Goal: Transaction & Acquisition: Subscribe to service/newsletter

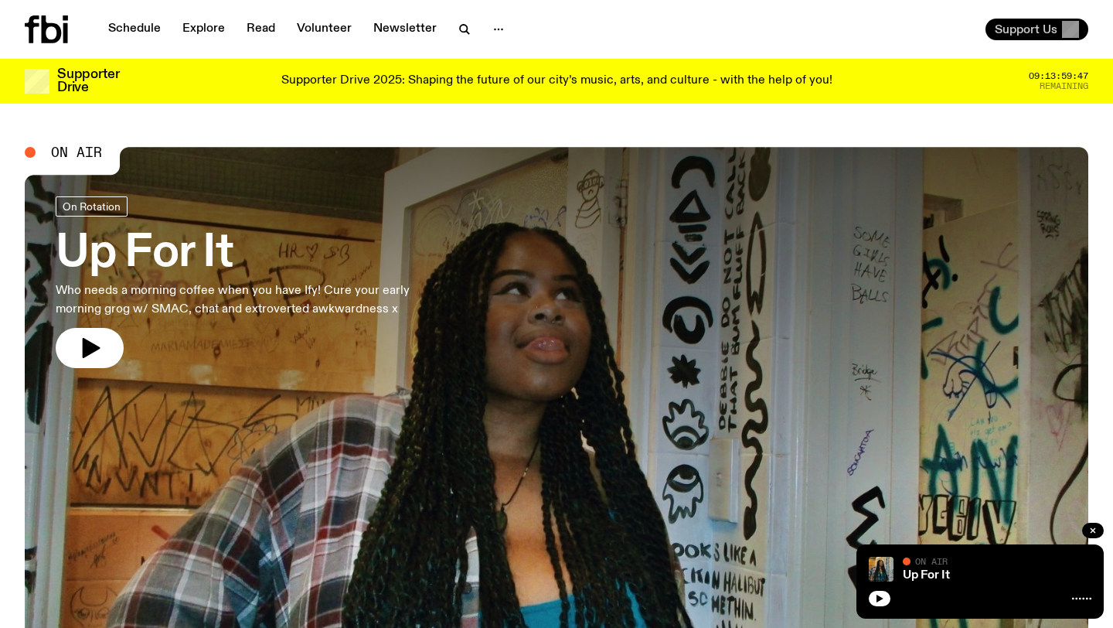
click at [1023, 25] on span "Support Us" at bounding box center [1026, 29] width 63 height 14
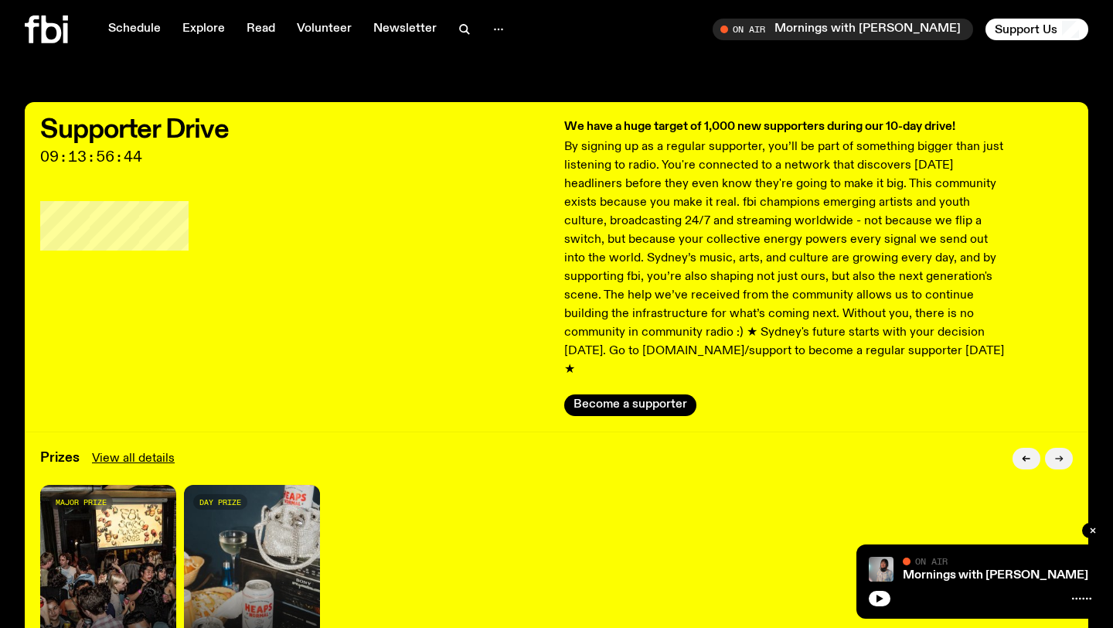
click at [1058, 448] on button "button" at bounding box center [1059, 459] width 28 height 22
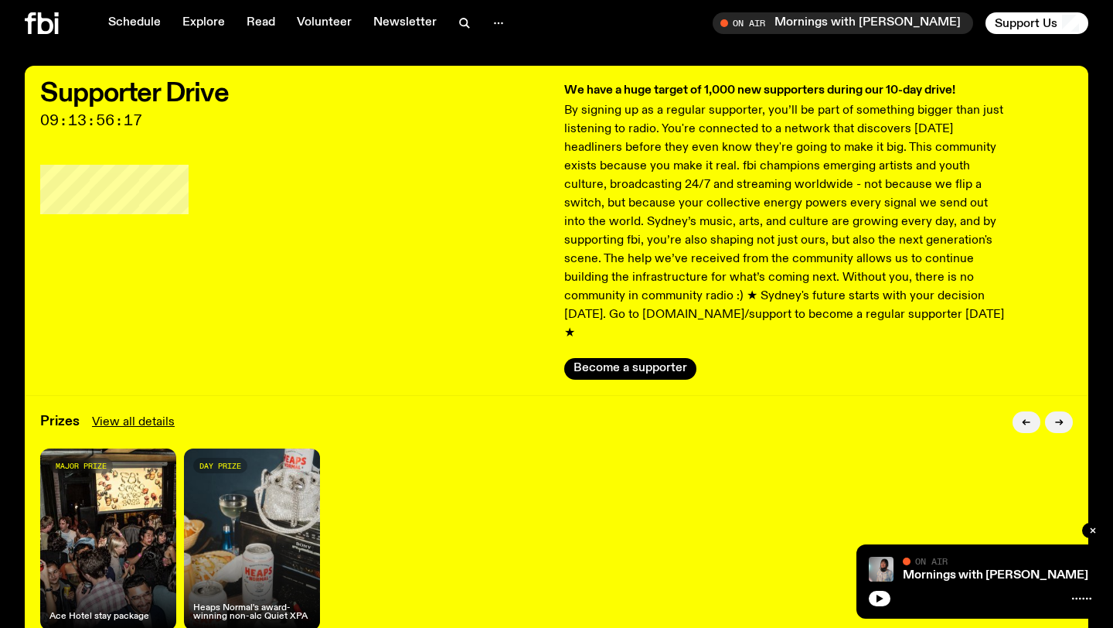
scroll to position [29, 0]
